Goal: Task Accomplishment & Management: Manage account settings

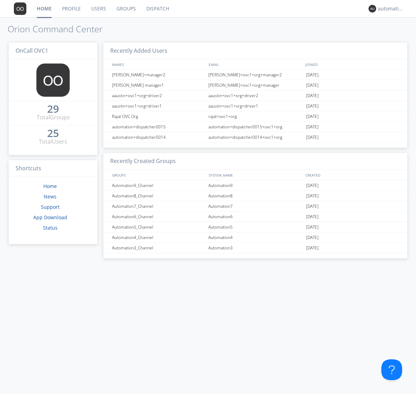
click at [126, 9] on link "Groups" at bounding box center [126, 8] width 30 height 17
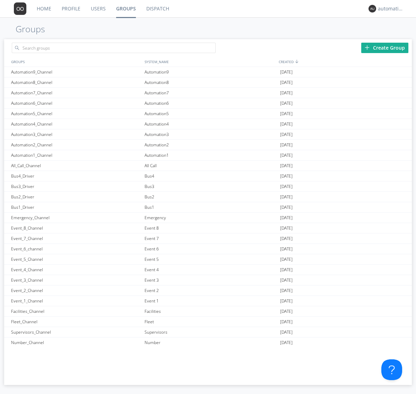
click at [385, 48] on div "Create Group" at bounding box center [384, 48] width 47 height 10
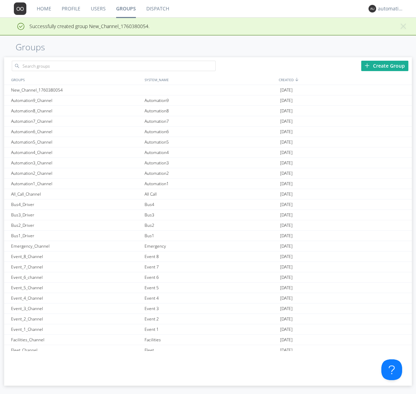
click at [126, 9] on link "Groups" at bounding box center [126, 8] width 30 height 17
type input "New_Channel_1760380054"
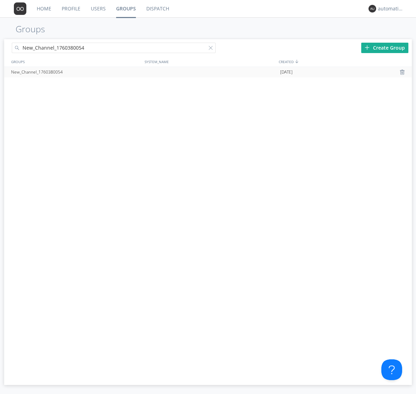
type input "New_Channel_1760380054"
click at [76, 72] on div "New_Channel_1760380054" at bounding box center [76, 72] width 134 height 10
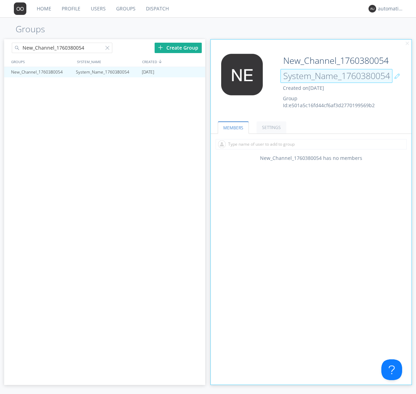
click at [336, 76] on input "System_Name_1760380054" at bounding box center [337, 76] width 112 height 14
type input "System_Name_1760380054_Changed"
click at [233, 127] on link "MEMBERS" at bounding box center [233, 127] width 31 height 12
click at [109, 49] on div at bounding box center [108, 49] width 7 height 7
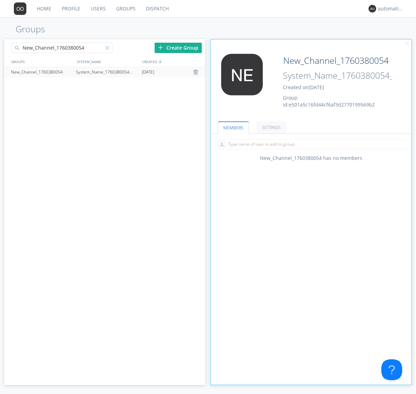
type input "New_Channel_1760380054"
click at [42, 72] on div "New_Channel_1760380054" at bounding box center [41, 72] width 65 height 10
